Goal: Task Accomplishment & Management: Complete application form

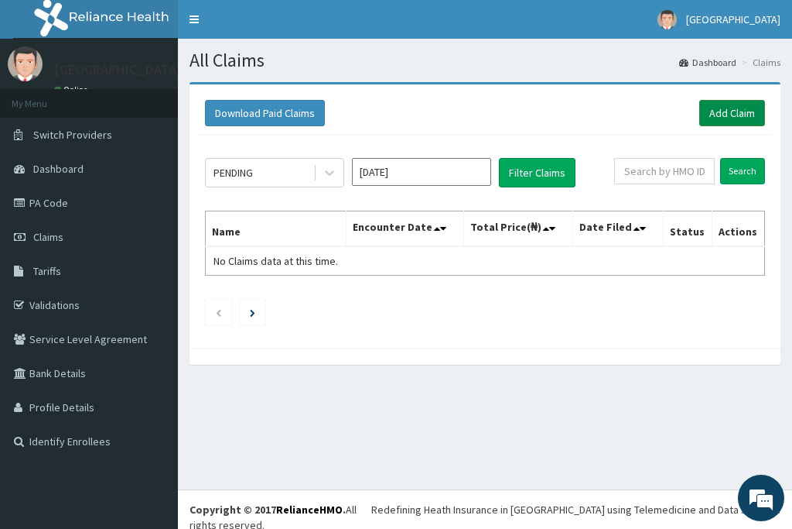
click at [727, 108] on link "Add Claim" at bounding box center [733, 113] width 66 height 26
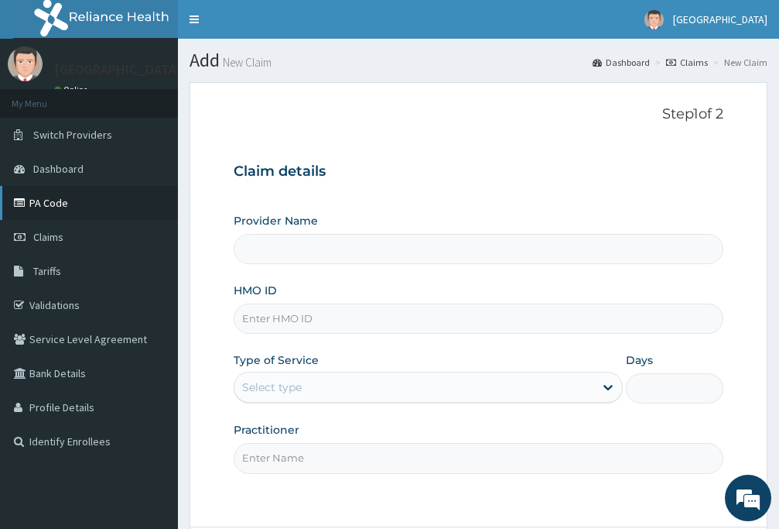
type input "First Rivers Hospital"
click at [63, 209] on link "PA Code" at bounding box center [89, 203] width 178 height 34
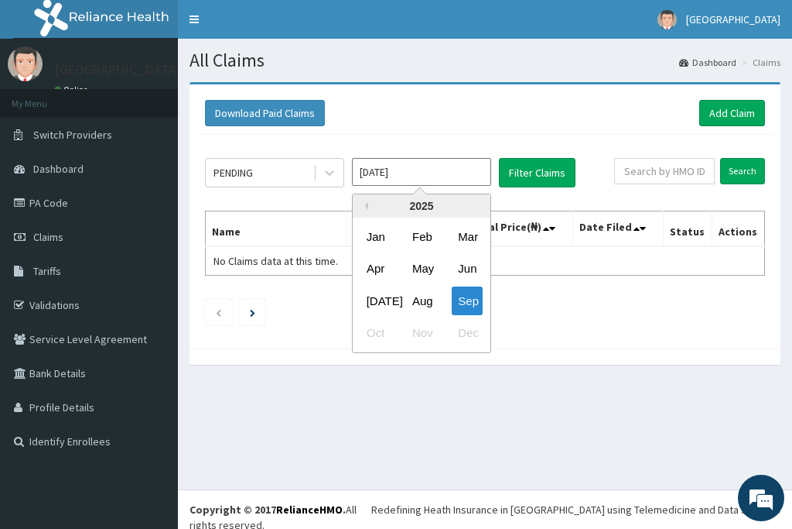
click at [426, 166] on input "[DATE]" at bounding box center [421, 172] width 139 height 28
drag, startPoint x: 426, startPoint y: 298, endPoint x: 435, endPoint y: 294, distance: 9.3
click at [428, 298] on div "Aug" at bounding box center [421, 300] width 31 height 29
type input "Aug 2025"
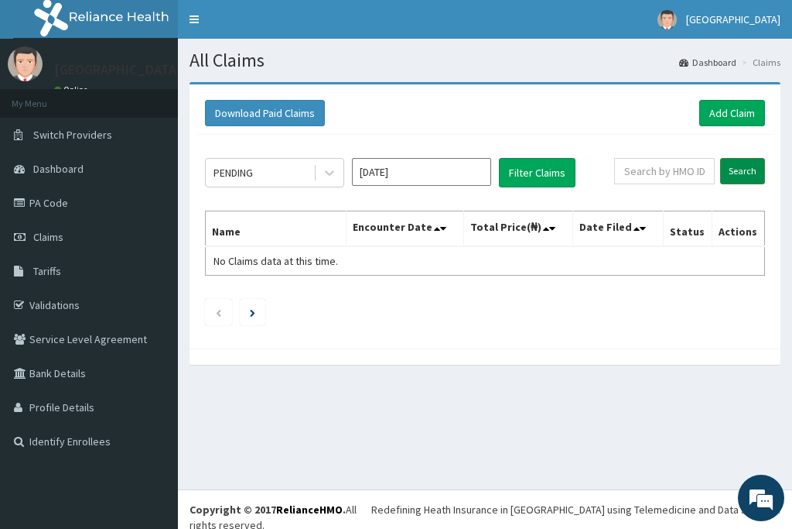
click at [753, 169] on input "Search" at bounding box center [742, 171] width 45 height 26
click at [523, 177] on button "Filter Claims" at bounding box center [537, 172] width 77 height 29
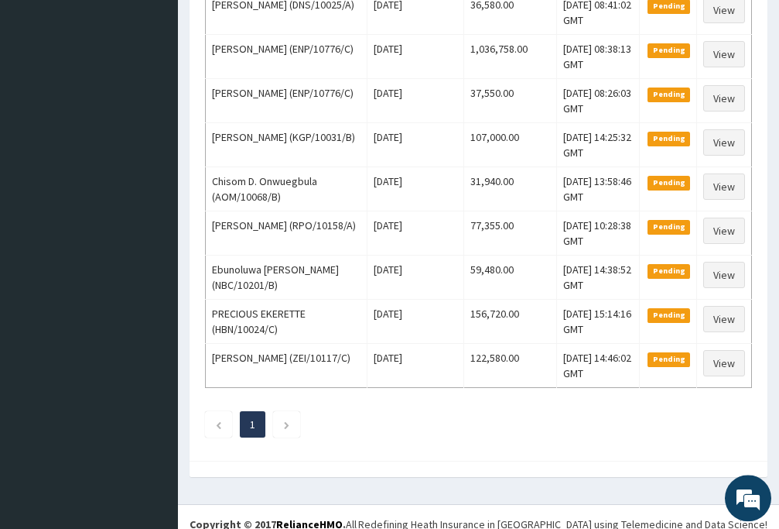
scroll to position [771, 0]
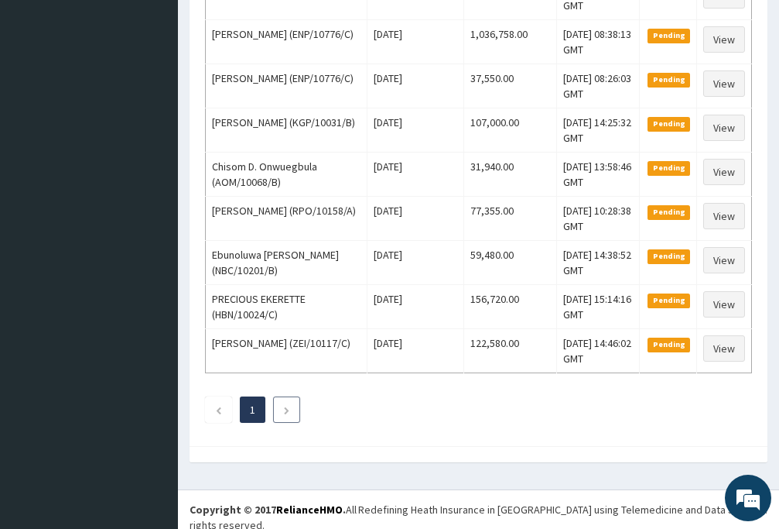
click at [286, 408] on icon "Next page" at bounding box center [286, 409] width 7 height 9
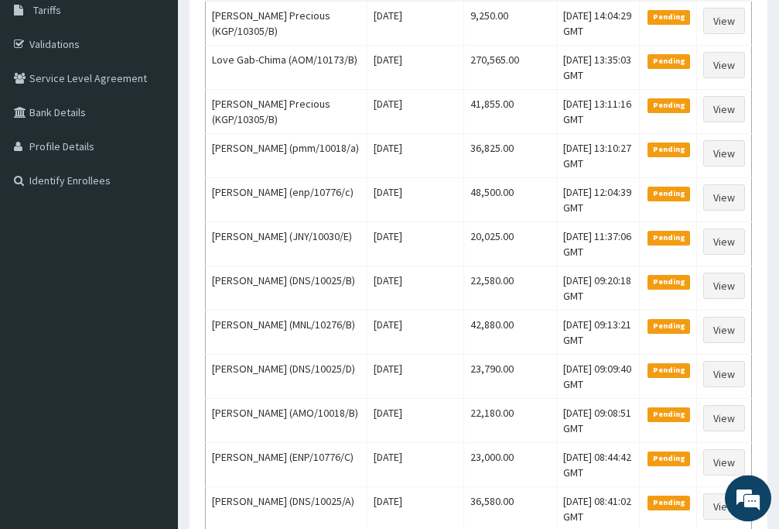
scroll to position [219, 0]
